Goal: Information Seeking & Learning: Find specific fact

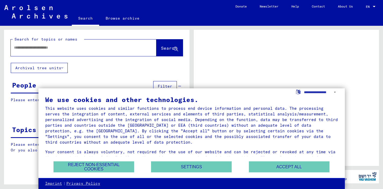
click at [92, 48] on input "text" at bounding box center [78, 48] width 129 height 6
click at [114, 166] on button "Reject non-essential cookies" at bounding box center [93, 166] width 81 height 11
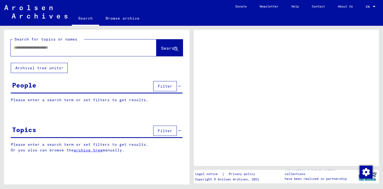
click at [75, 50] on input "text" at bounding box center [78, 48] width 129 height 6
type input "***"
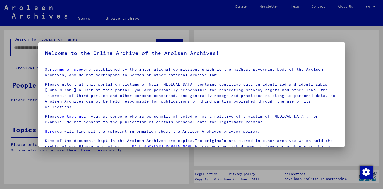
click at [143, 74] on p "Our terms of use were established by the international commission, which is the…" at bounding box center [191, 72] width 293 height 11
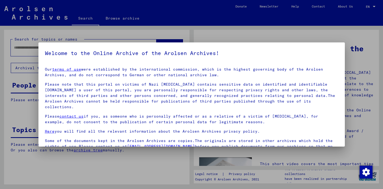
scroll to position [45, 0]
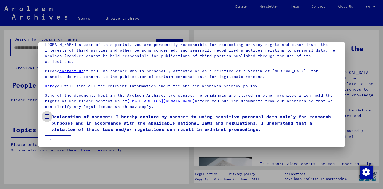
click at [50, 113] on label "Declaration of consent: I hereby declare my consent to using sensitive personal…" at bounding box center [191, 122] width 293 height 19
click at [57, 135] on button "I agree" at bounding box center [58, 140] width 26 height 10
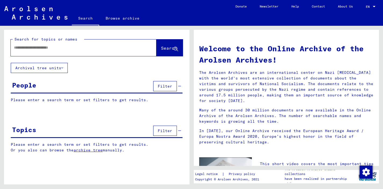
click at [67, 45] on input "text" at bounding box center [77, 48] width 126 height 6
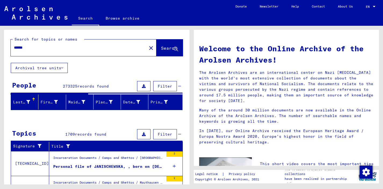
click at [14, 46] on input "******" at bounding box center [77, 48] width 126 height 6
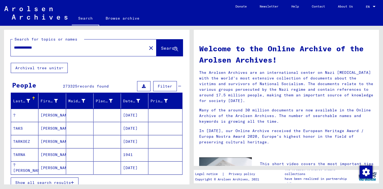
type input "**********"
click at [161, 48] on span "Search" at bounding box center [169, 47] width 16 height 5
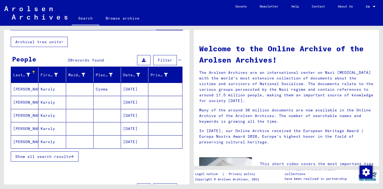
scroll to position [46, 0]
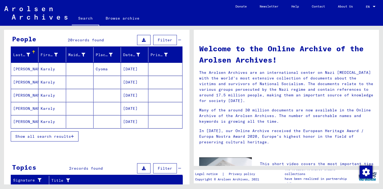
click at [125, 72] on mat-cell "[DATE]" at bounding box center [134, 69] width 27 height 13
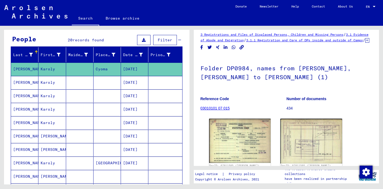
scroll to position [4, 0]
click at [137, 137] on mat-cell "[DATE]" at bounding box center [134, 136] width 27 height 13
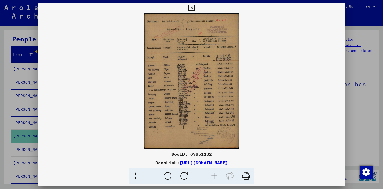
click at [193, 5] on icon at bounding box center [191, 8] width 6 height 6
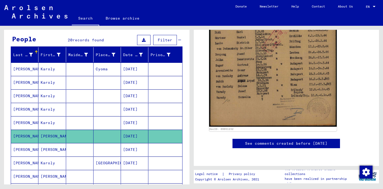
scroll to position [358, 0]
